Goal: Task Accomplishment & Management: Use online tool/utility

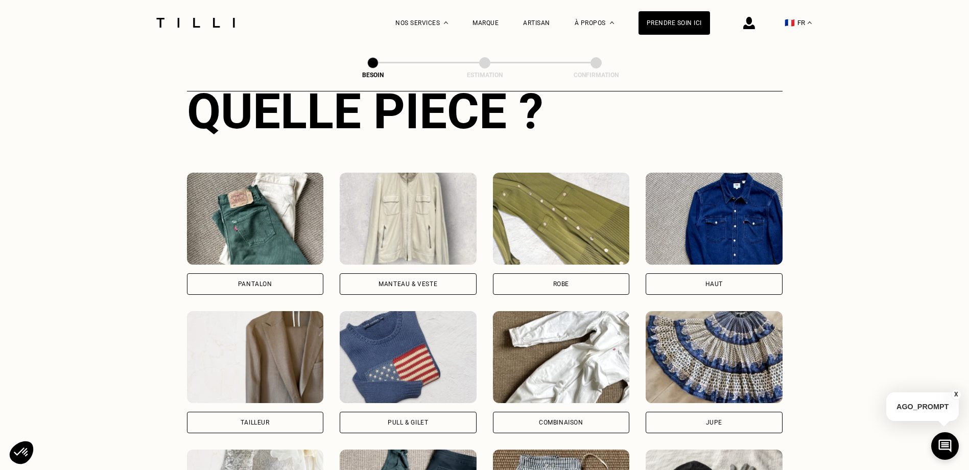
scroll to position [487, 0]
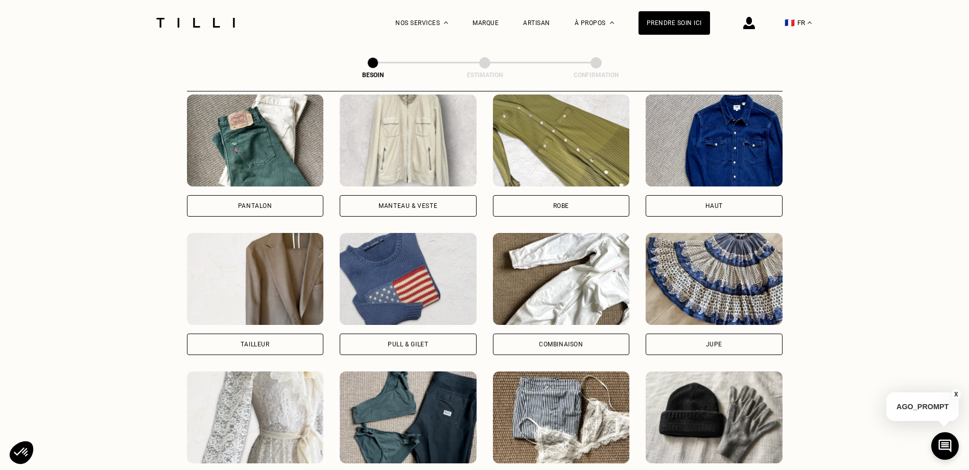
click at [556, 203] on div "Robe" at bounding box center [561, 206] width 16 height 6
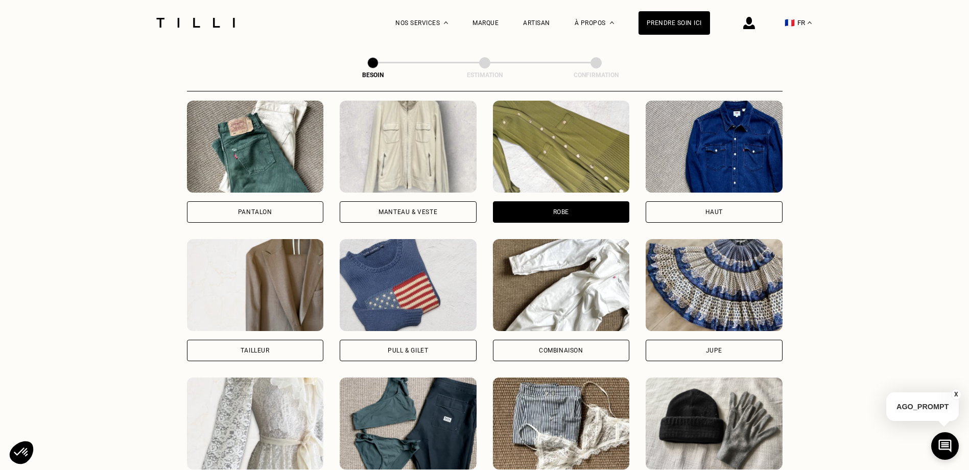
scroll to position [583, 0]
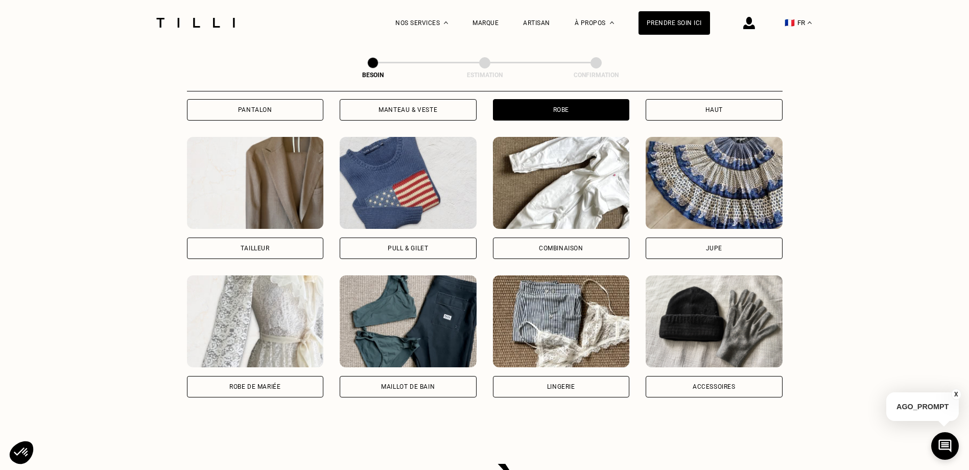
click at [241, 307] on img at bounding box center [255, 321] width 137 height 92
select select "FR"
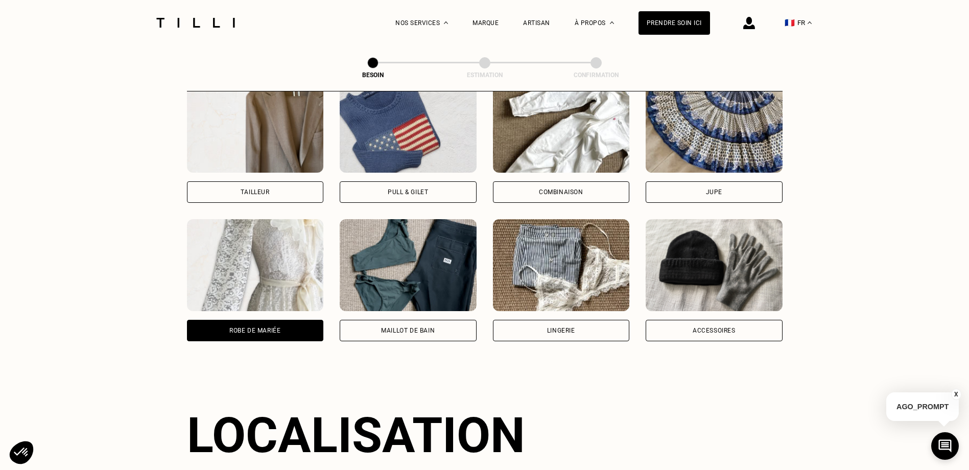
scroll to position [532, 0]
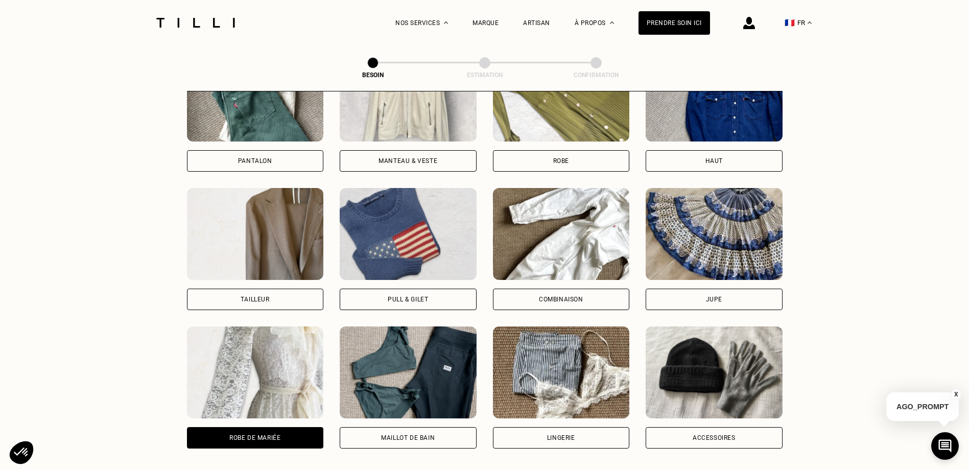
click at [588, 132] on img at bounding box center [561, 96] width 137 height 92
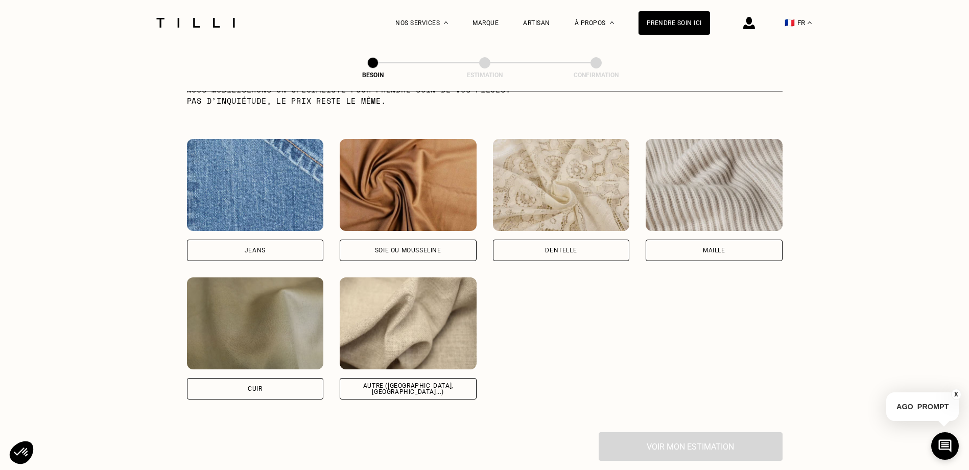
scroll to position [1094, 0]
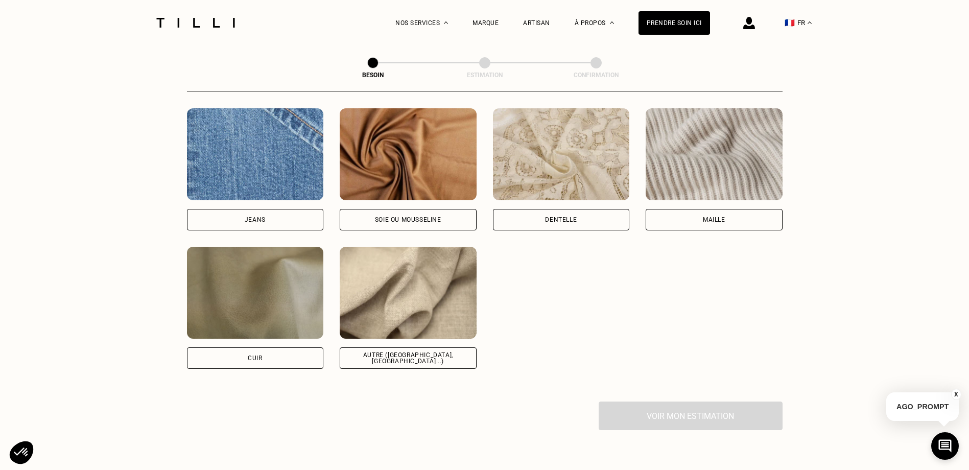
click at [556, 217] on div "Dentelle" at bounding box center [561, 220] width 32 height 6
select select "FR"
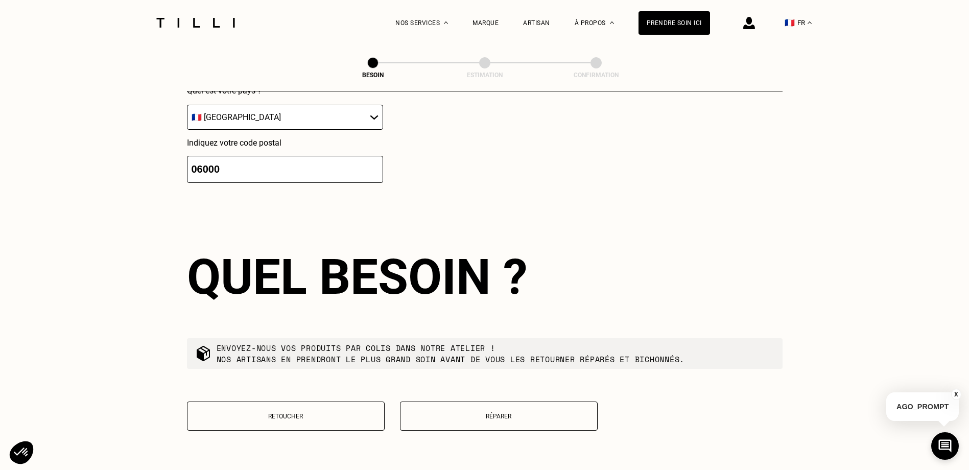
scroll to position [1629, 0]
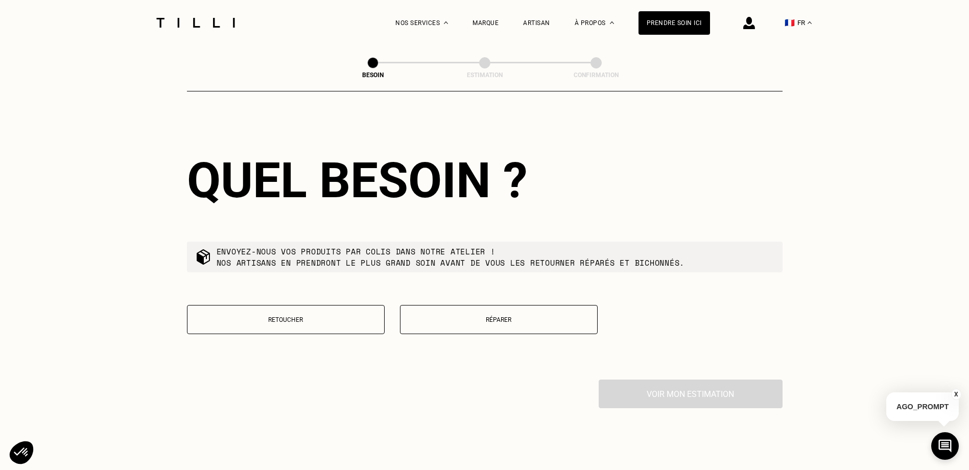
click at [335, 322] on button "Retoucher" at bounding box center [286, 319] width 198 height 29
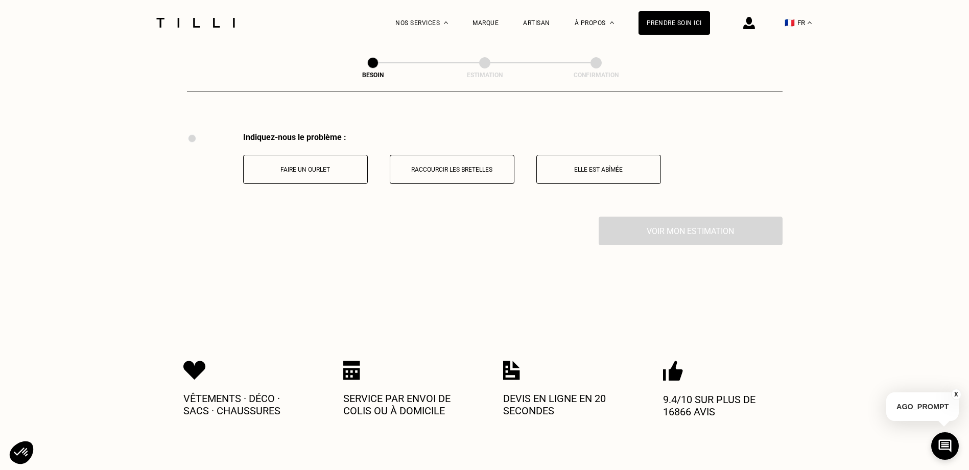
scroll to position [1890, 0]
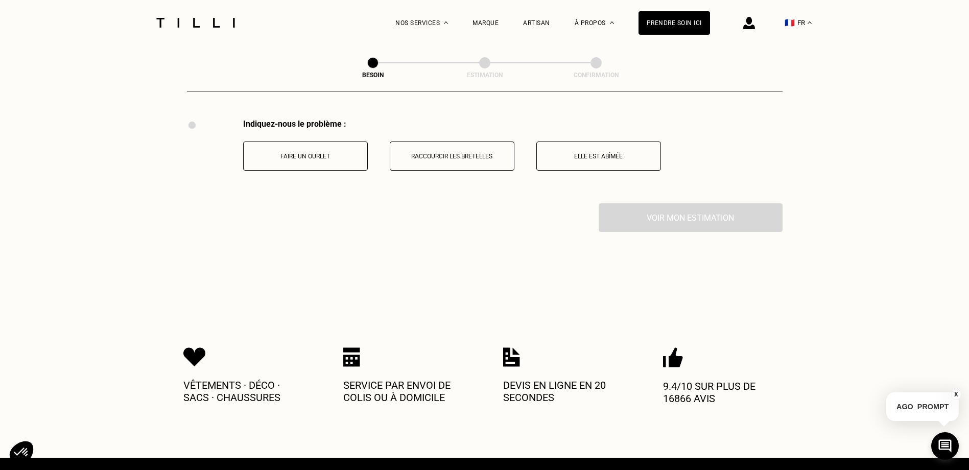
drag, startPoint x: 295, startPoint y: 143, endPoint x: 394, endPoint y: 151, distance: 99.5
click at [295, 143] on button "Faire un ourlet" at bounding box center [305, 155] width 125 height 29
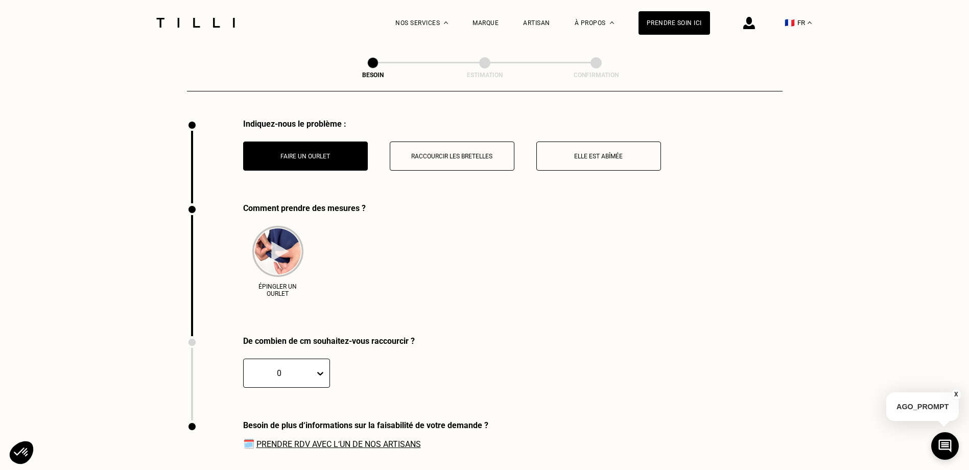
click at [426, 155] on button "Raccourcir les bretelles" at bounding box center [452, 155] width 125 height 29
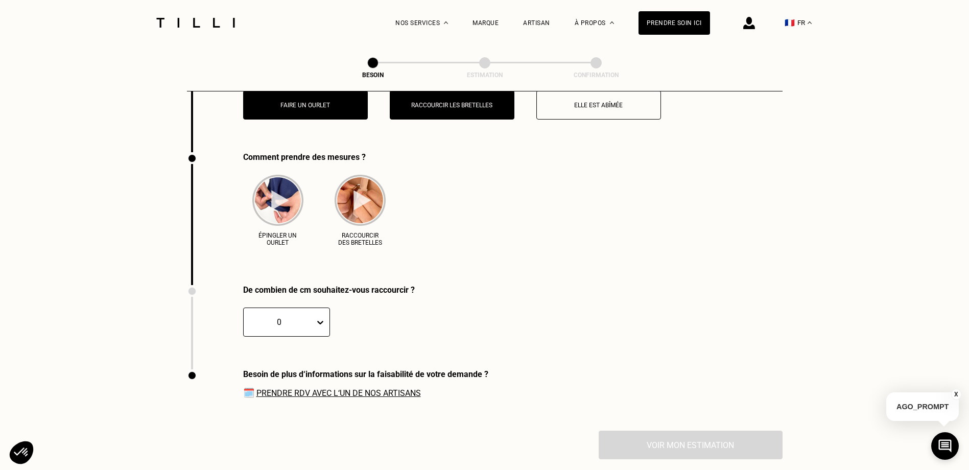
scroll to position [1923, 0]
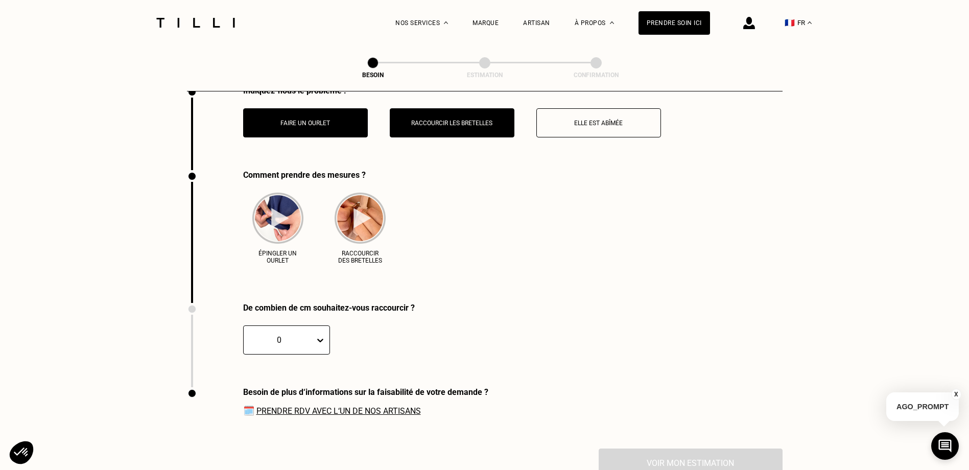
click at [282, 340] on div "0" at bounding box center [263, 339] width 40 height 29
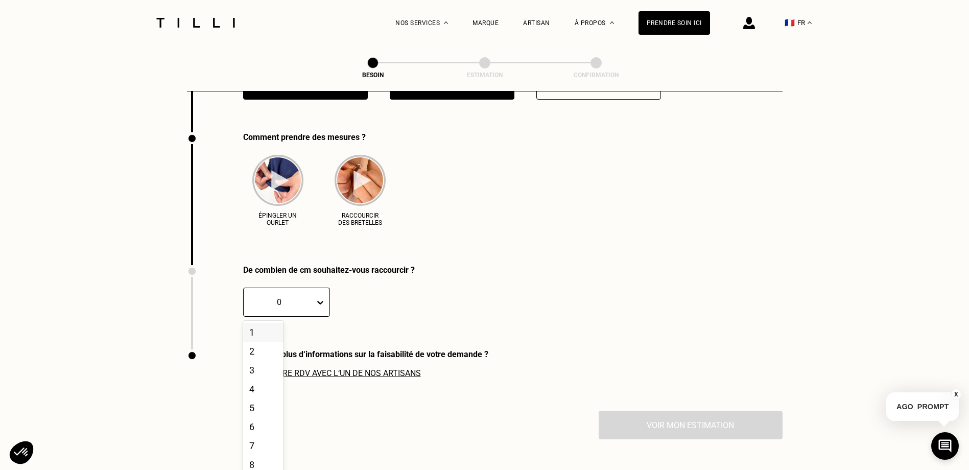
scroll to position [1964, 0]
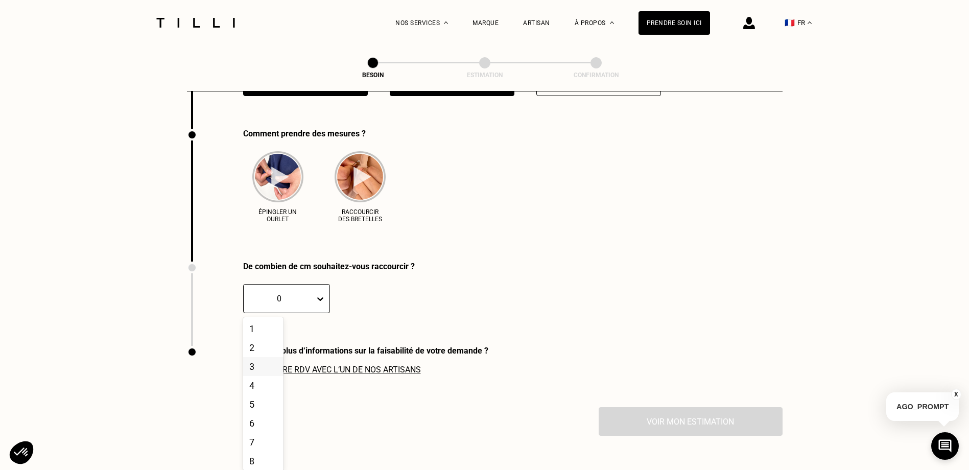
click at [256, 361] on div "3" at bounding box center [263, 366] width 40 height 19
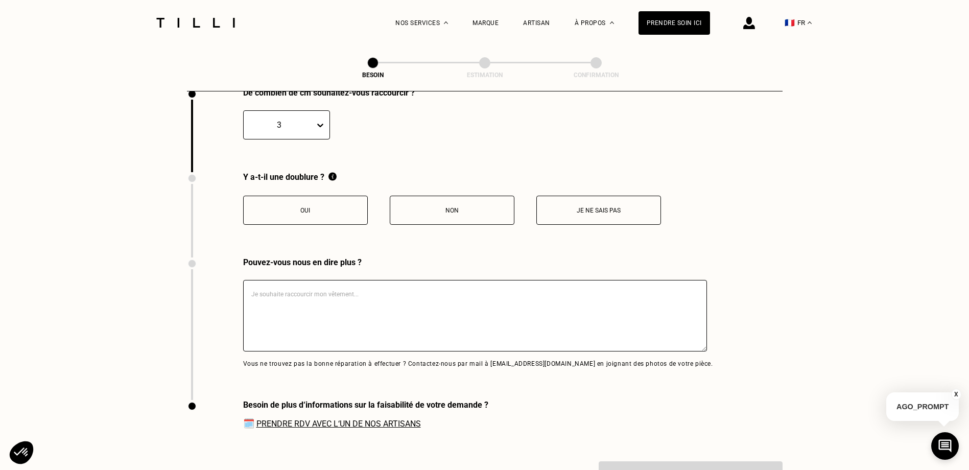
scroll to position [2191, 0]
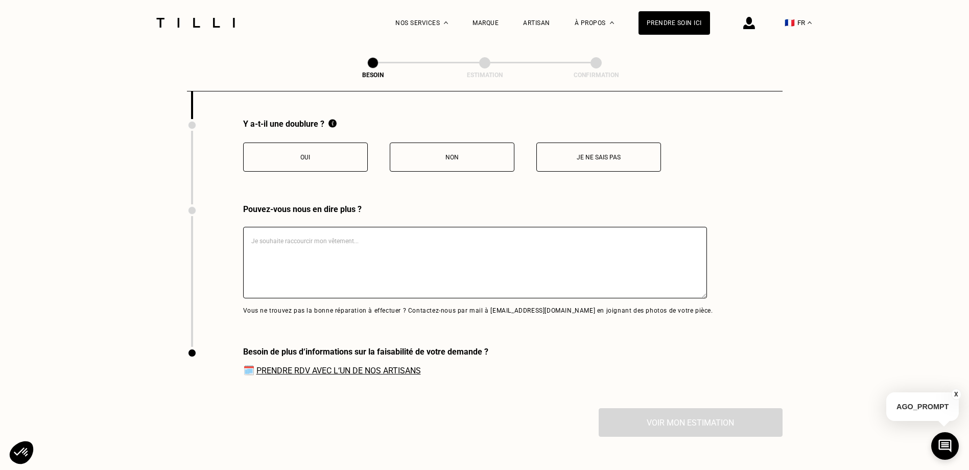
click at [286, 148] on button "Oui" at bounding box center [305, 157] width 125 height 29
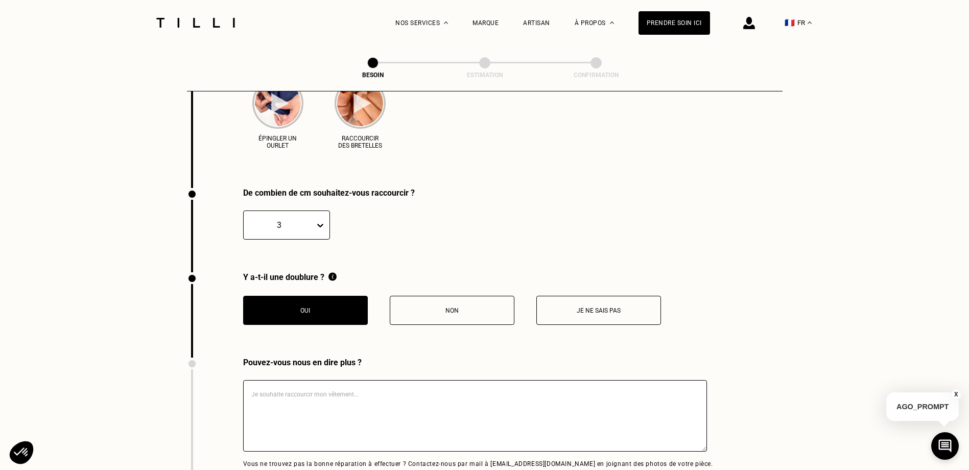
scroll to position [2293, 0]
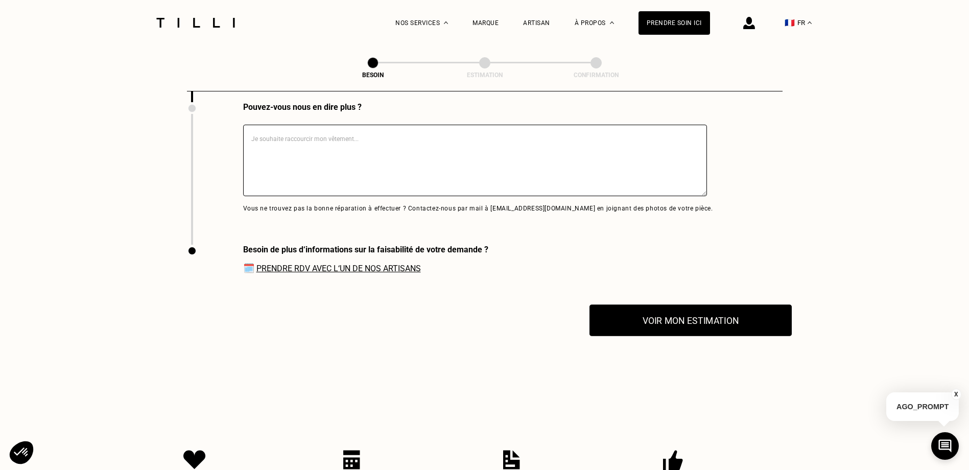
click at [667, 310] on button "Voir mon estimation" at bounding box center [690, 320] width 202 height 32
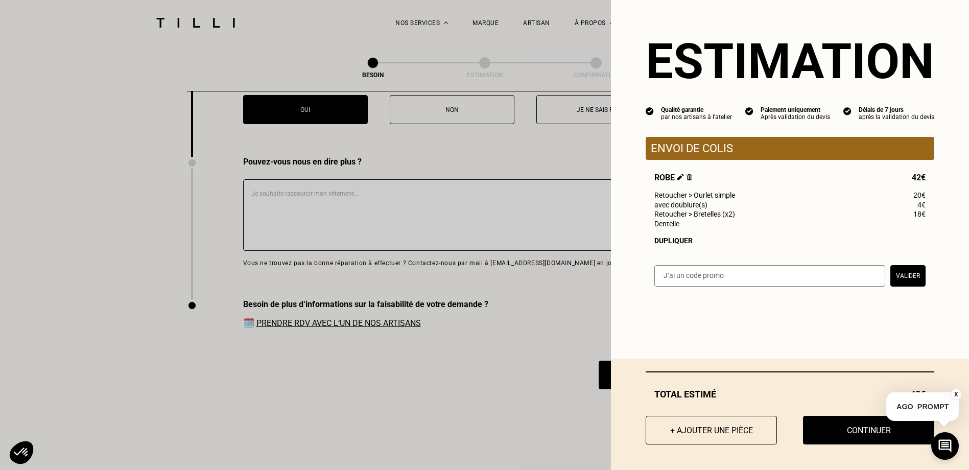
scroll to position [2191, 0]
